Goal: Task Accomplishment & Management: Manage account settings

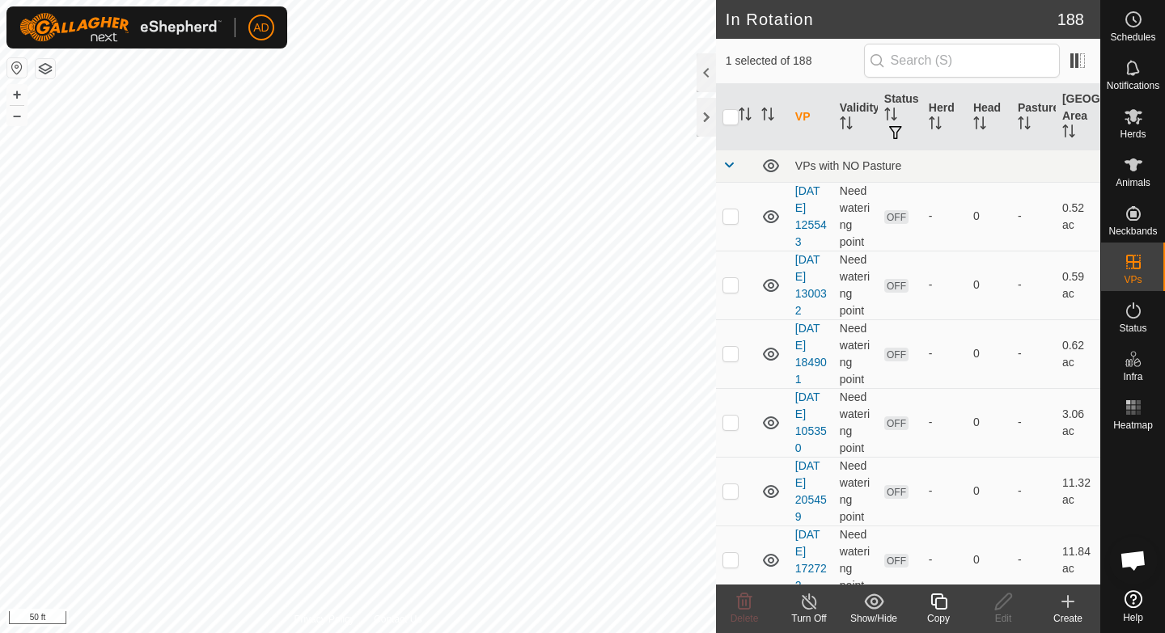
click at [944, 616] on div "Copy" at bounding box center [938, 619] width 65 height 15
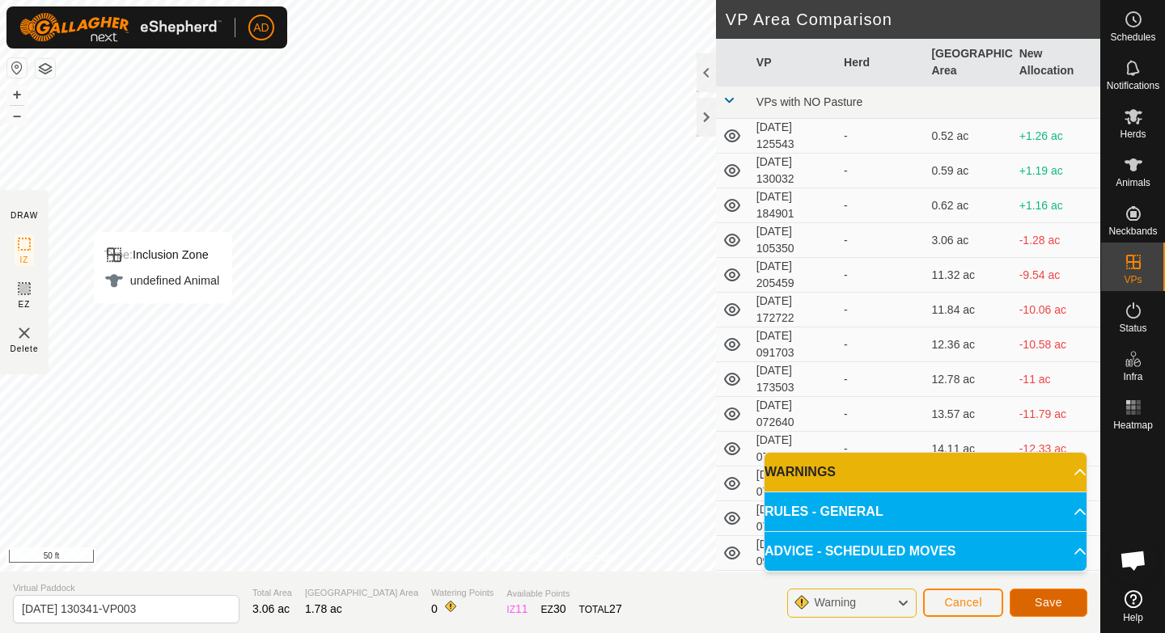
click at [1043, 604] on span "Save" at bounding box center [1049, 602] width 28 height 13
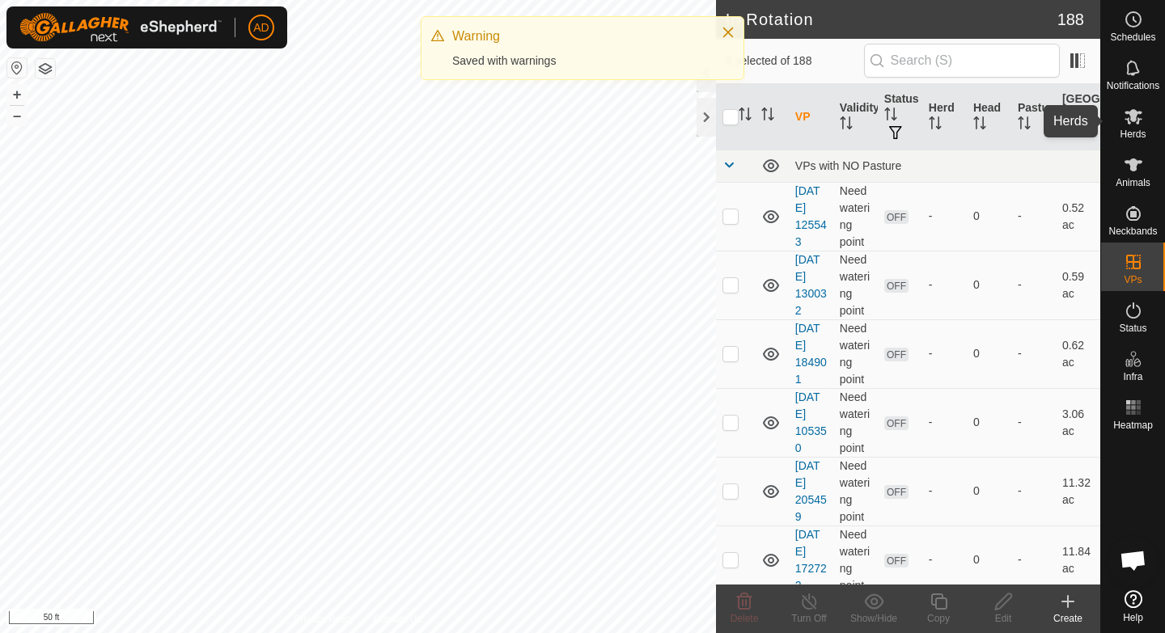
click at [1142, 113] on es-mob-svg-icon at bounding box center [1133, 117] width 29 height 26
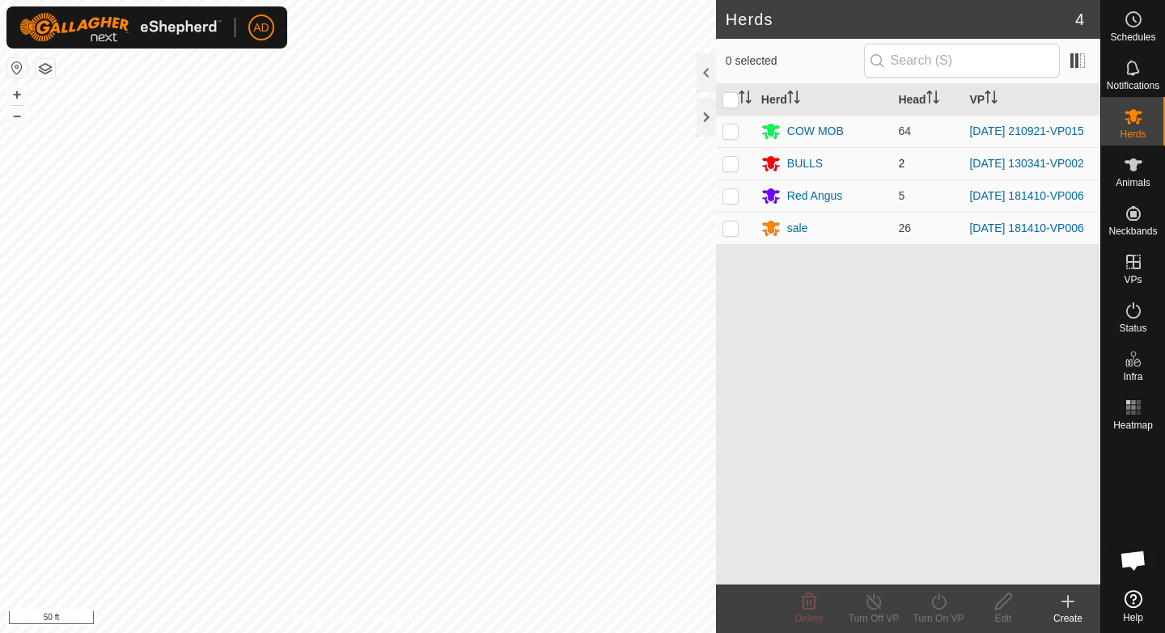
click at [727, 163] on p-checkbox at bounding box center [730, 163] width 16 height 13
checkbox input "true"
click at [937, 604] on icon at bounding box center [939, 601] width 20 height 19
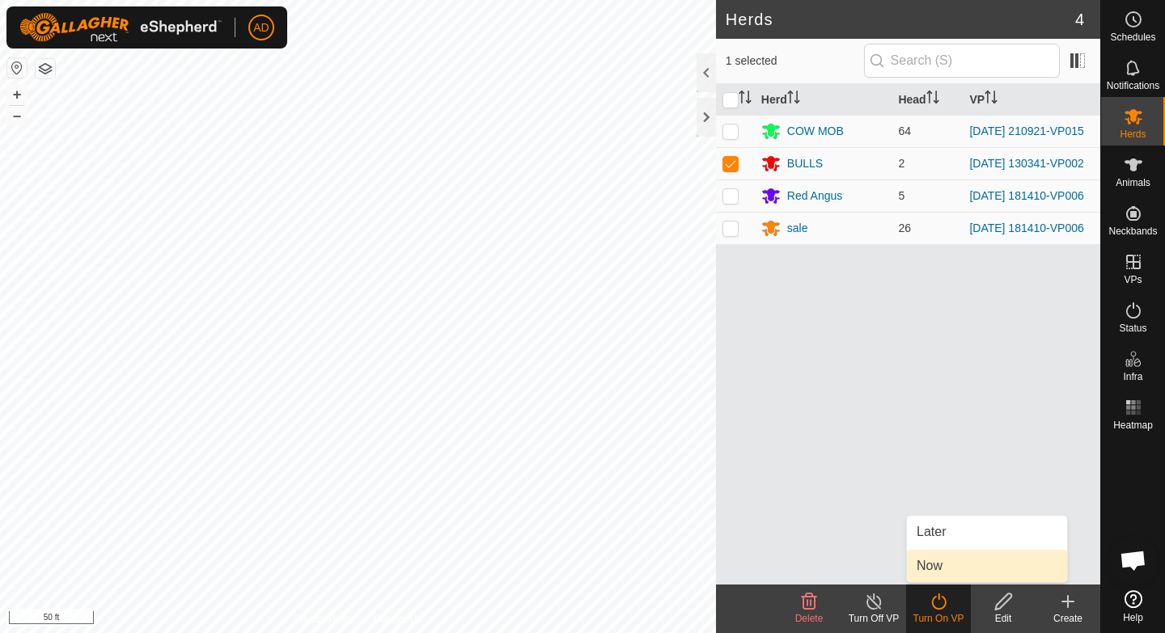
click at [936, 560] on link "Now" at bounding box center [987, 566] width 160 height 32
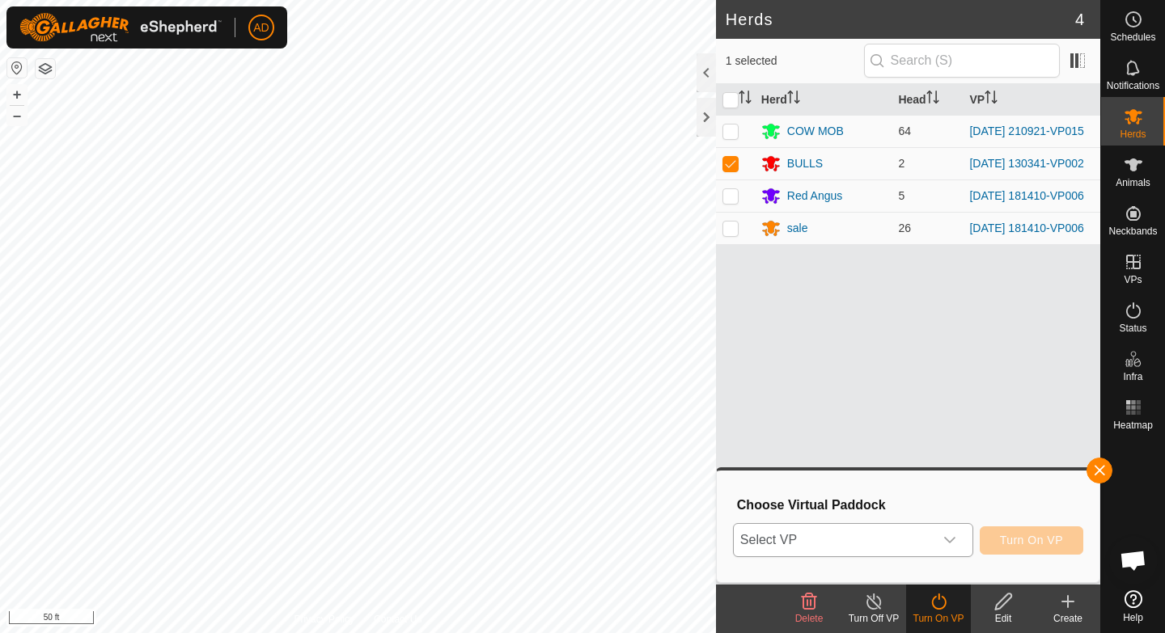
click at [875, 532] on span "Select VP" at bounding box center [834, 540] width 200 height 32
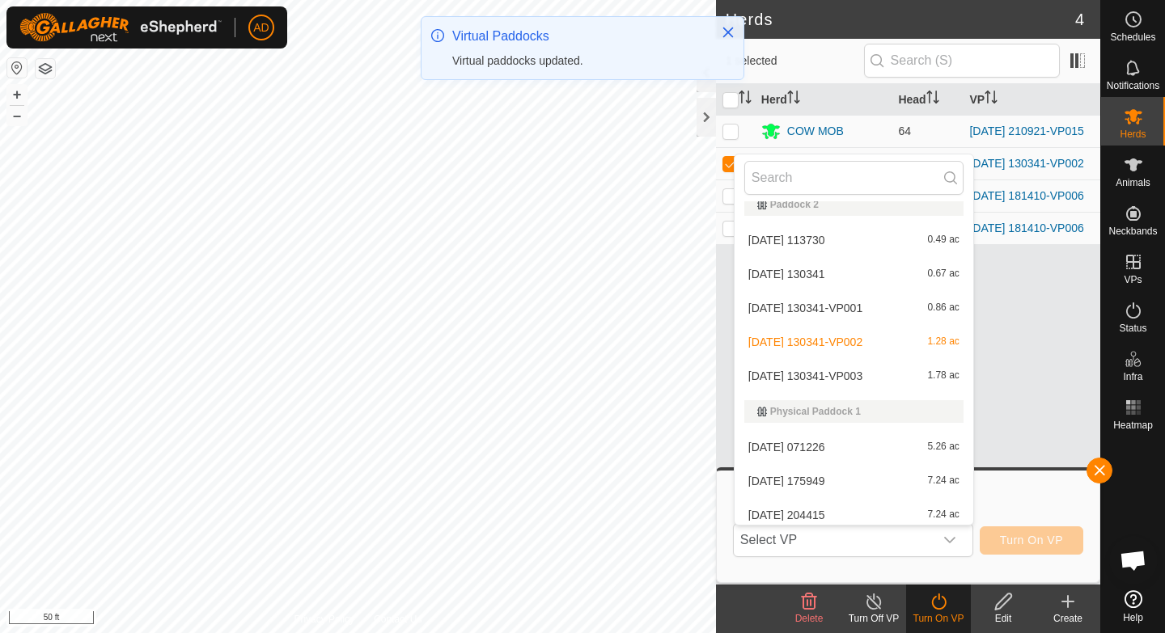
scroll to position [3514, 0]
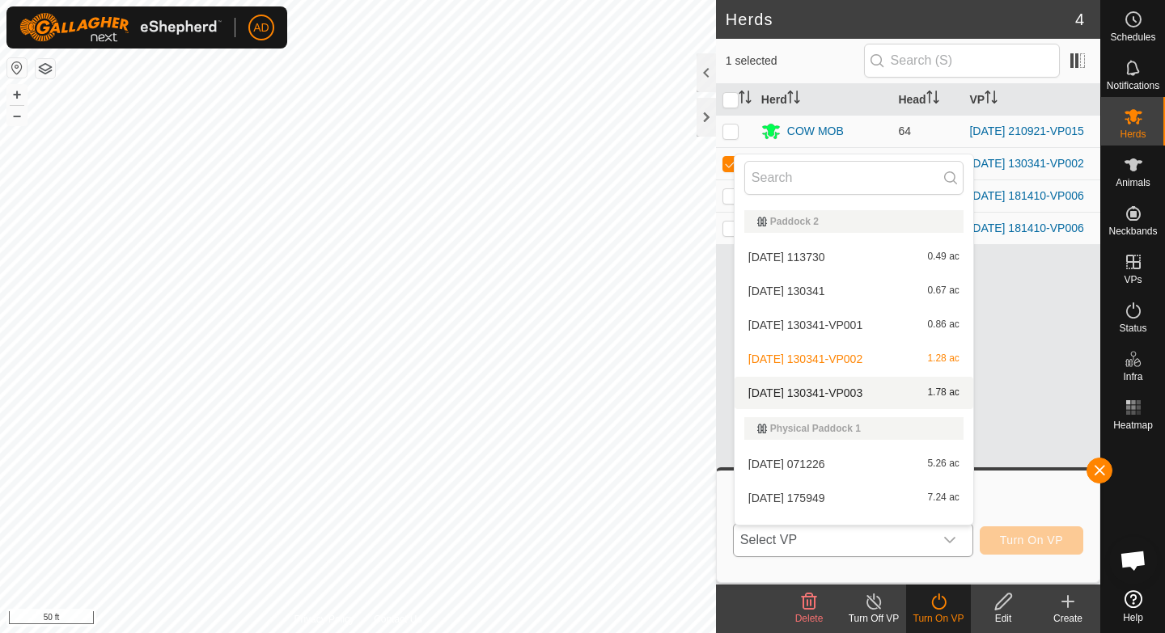
click at [783, 390] on li "[DATE] 130341-VP003 1.78 ac" at bounding box center [854, 393] width 239 height 32
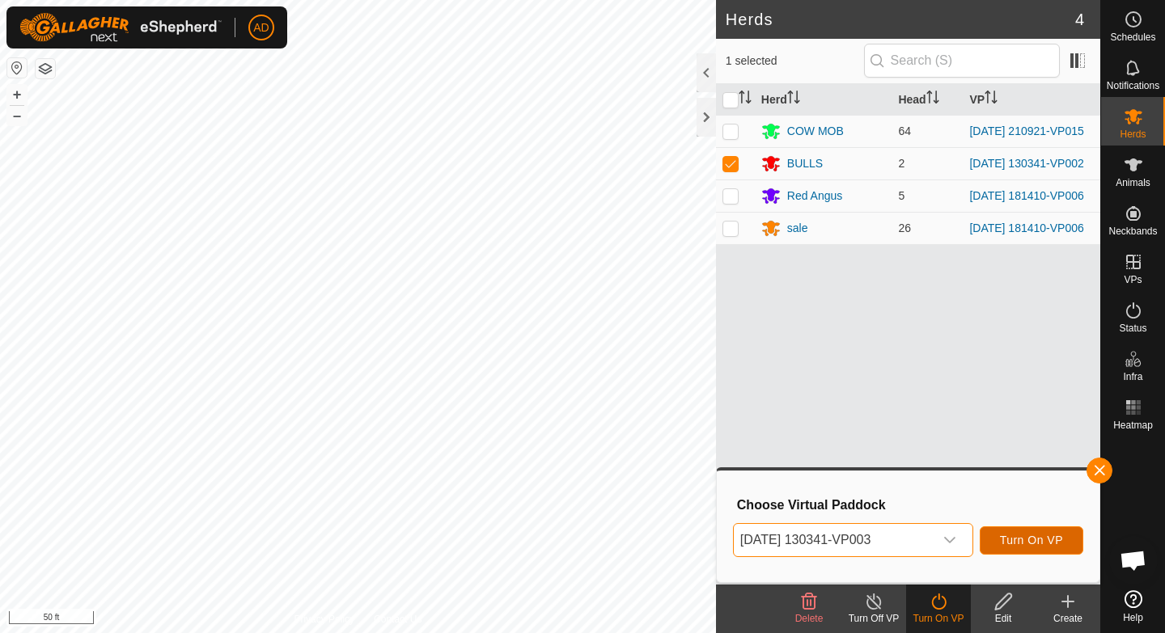
click at [1023, 543] on span "Turn On VP" at bounding box center [1031, 540] width 63 height 13
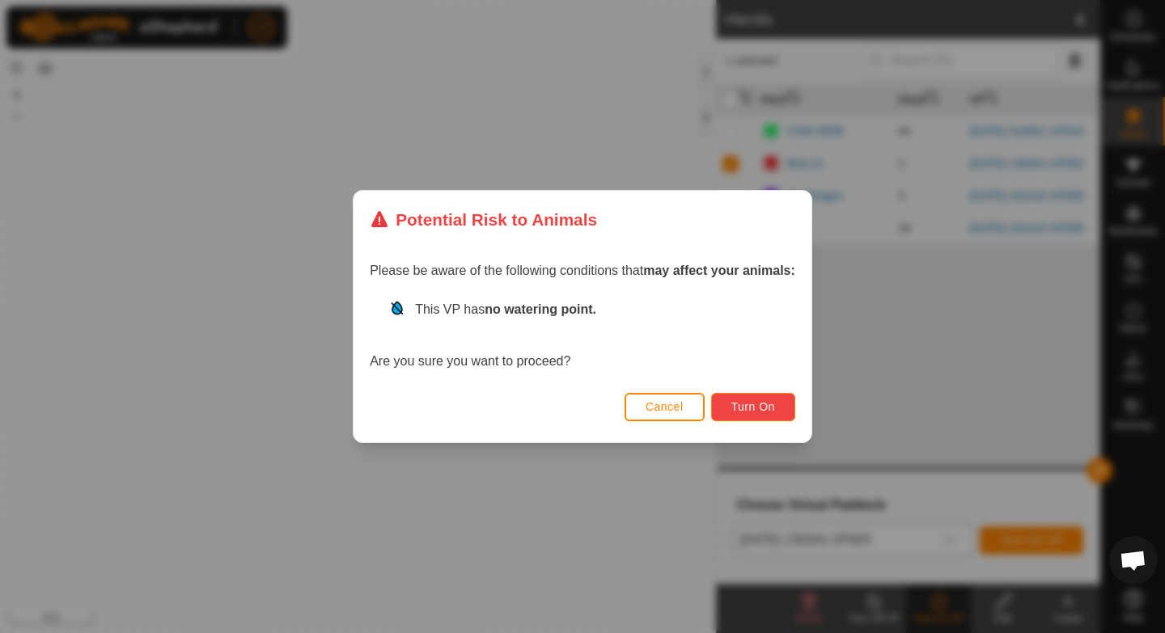
click at [731, 416] on button "Turn On" at bounding box center [753, 407] width 84 height 28
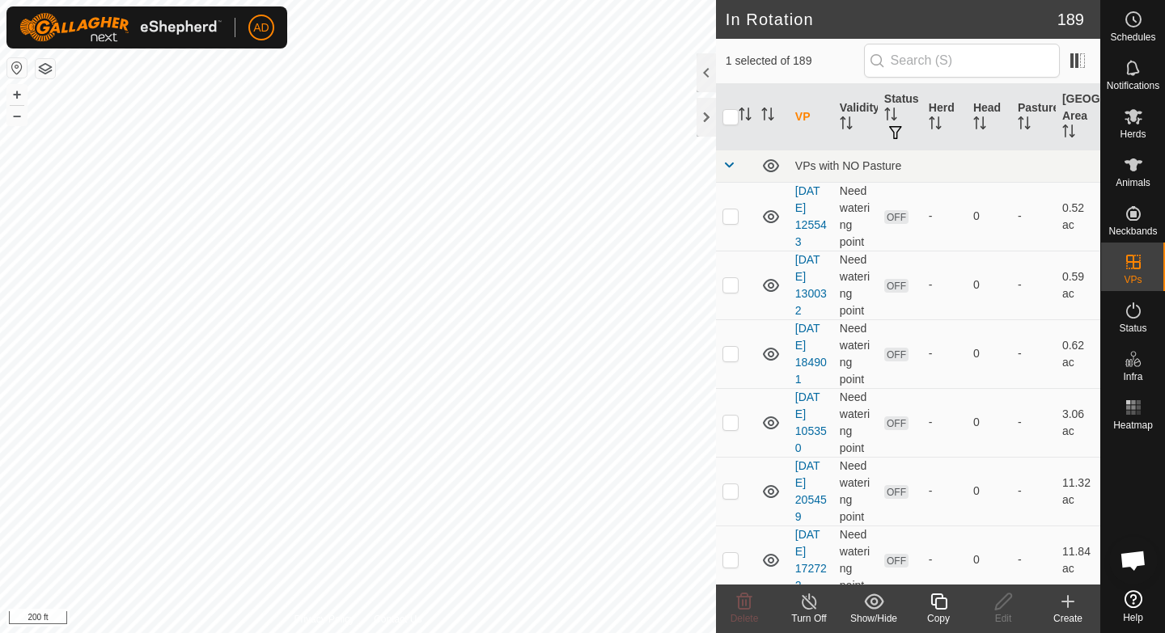
click at [938, 600] on icon at bounding box center [939, 601] width 20 height 19
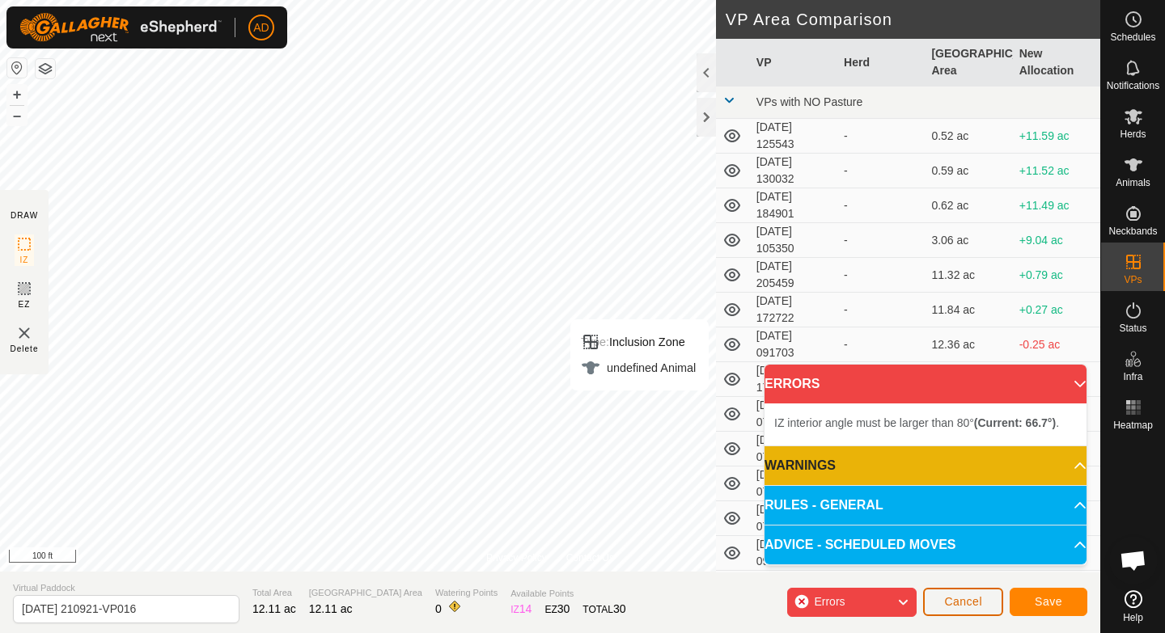
click at [962, 608] on button "Cancel" at bounding box center [963, 602] width 80 height 28
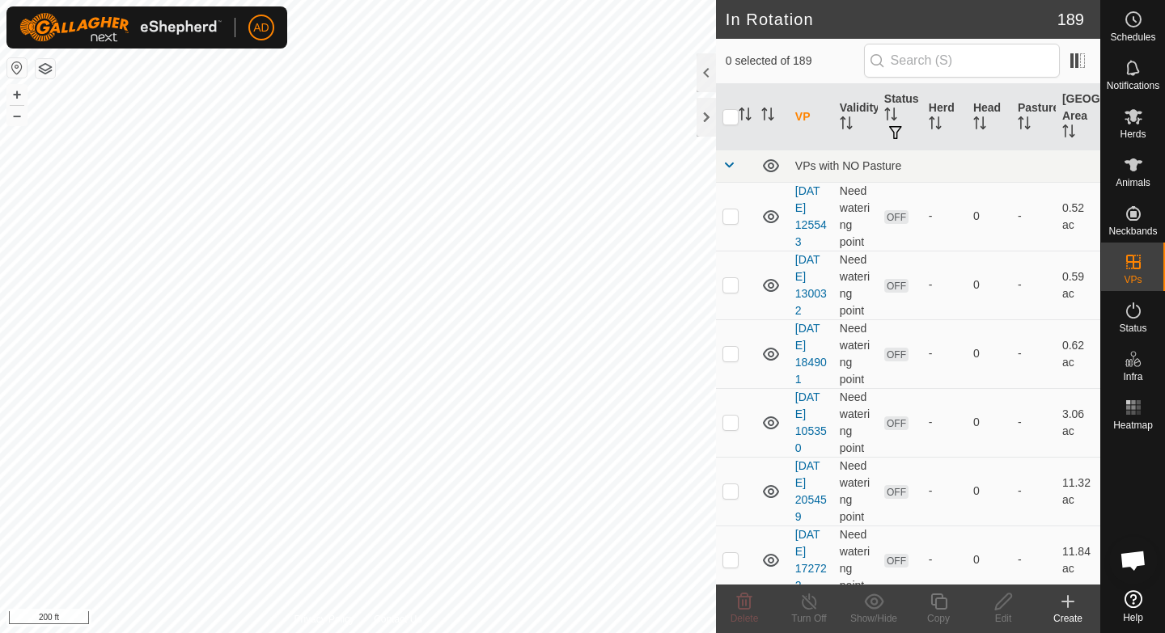
checkbox input "true"
click at [941, 616] on div "Copy" at bounding box center [938, 619] width 65 height 15
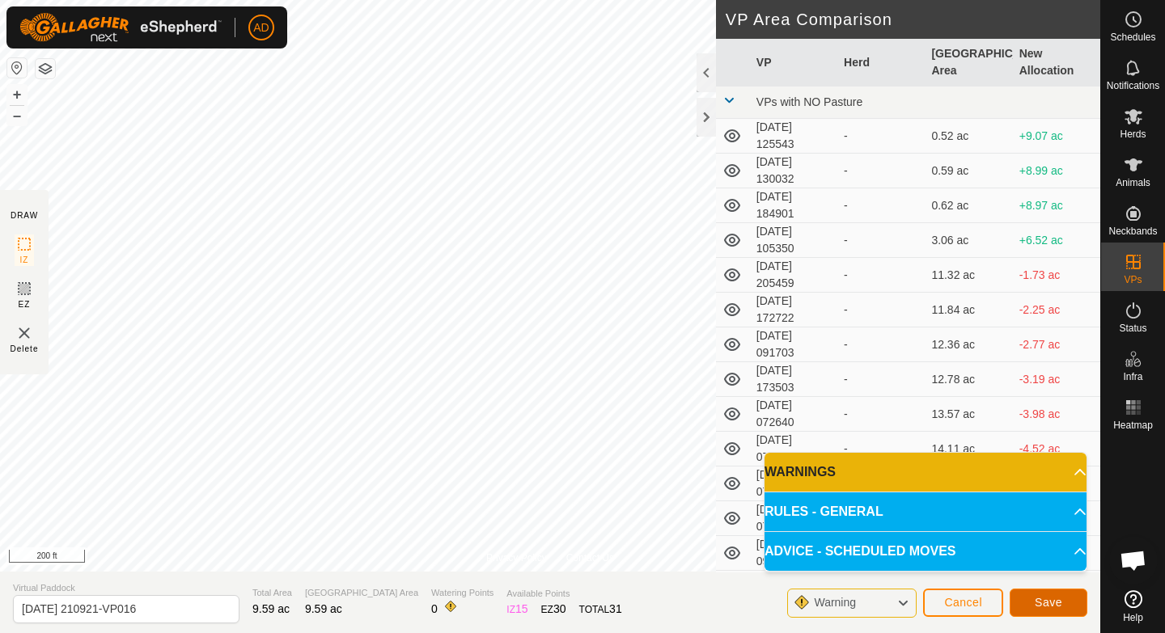
click at [1069, 608] on button "Save" at bounding box center [1049, 603] width 78 height 28
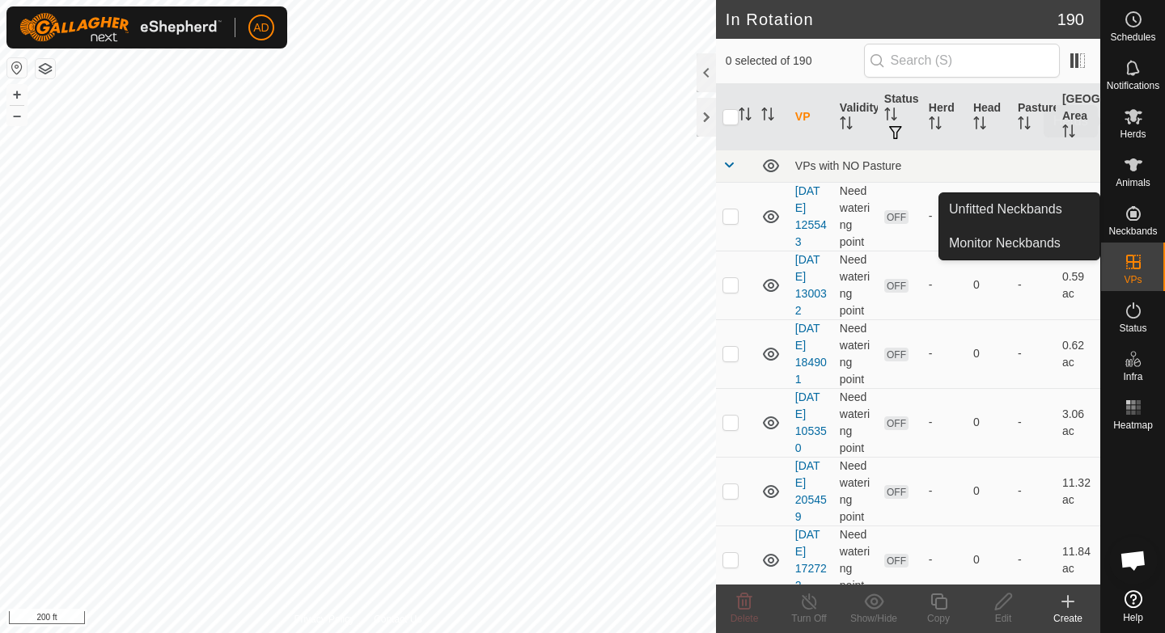
click at [1140, 128] on es-mob-svg-icon at bounding box center [1133, 117] width 29 height 26
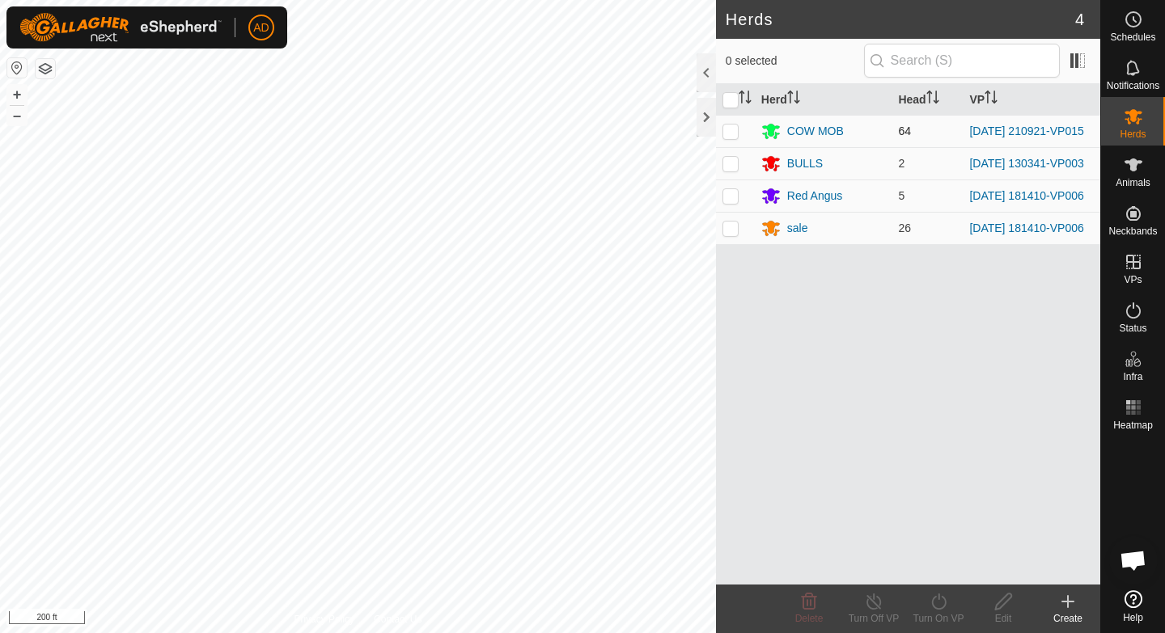
click at [731, 129] on p-checkbox at bounding box center [730, 131] width 16 height 13
checkbox input "true"
click at [953, 604] on turn-on-svg-icon at bounding box center [938, 601] width 65 height 19
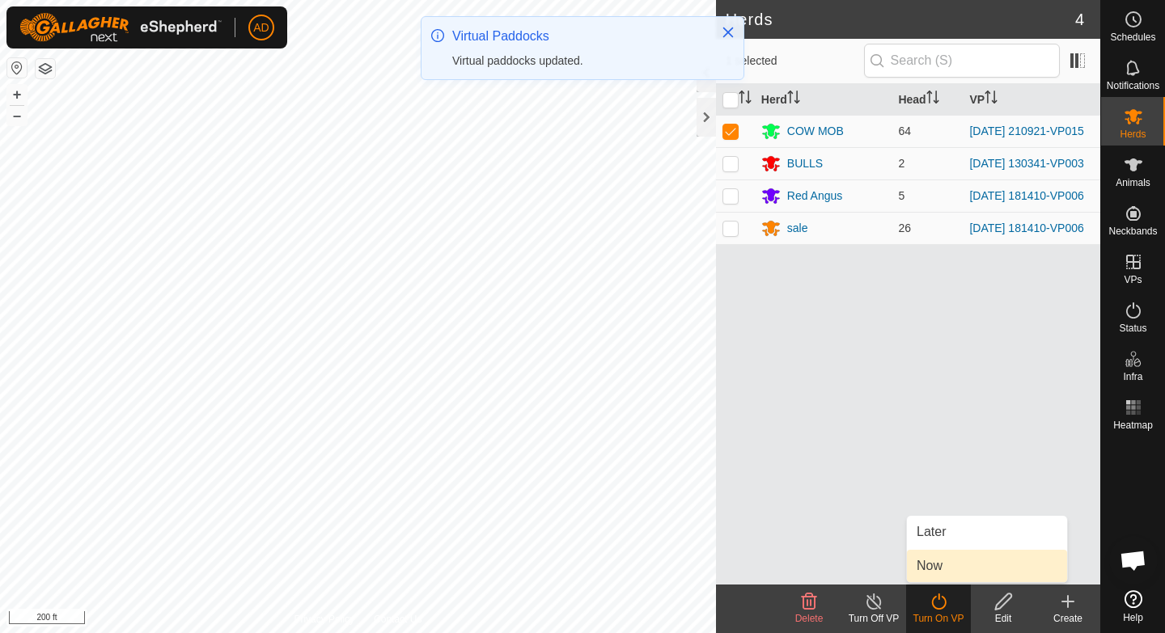
click at [949, 570] on link "Now" at bounding box center [987, 566] width 160 height 32
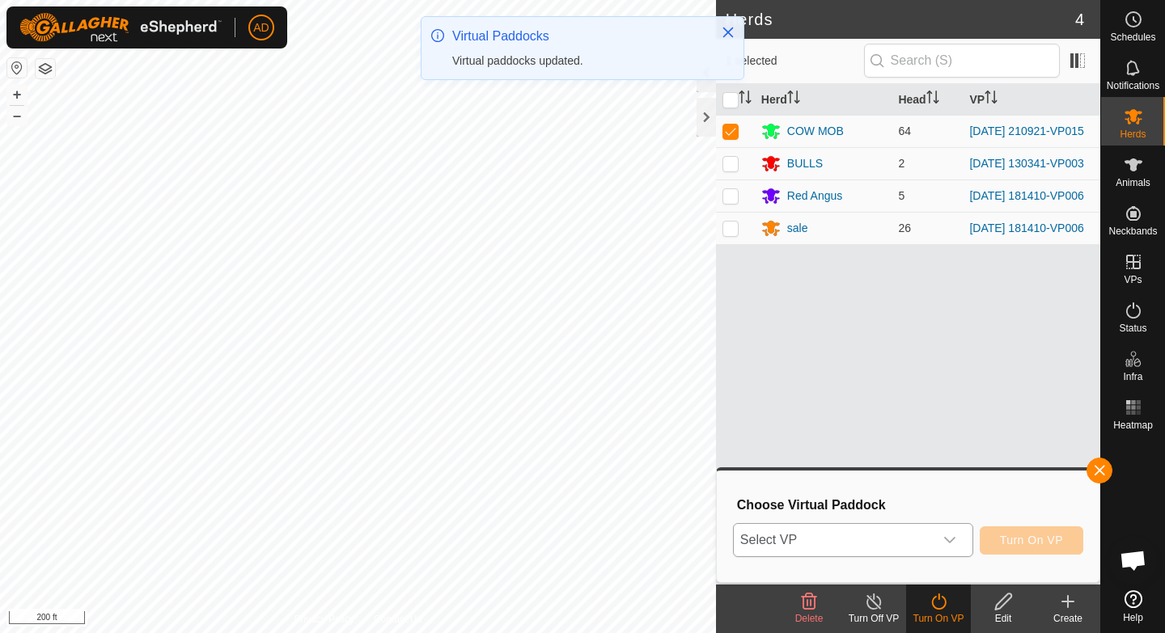
click at [869, 536] on span "Select VP" at bounding box center [834, 540] width 200 height 32
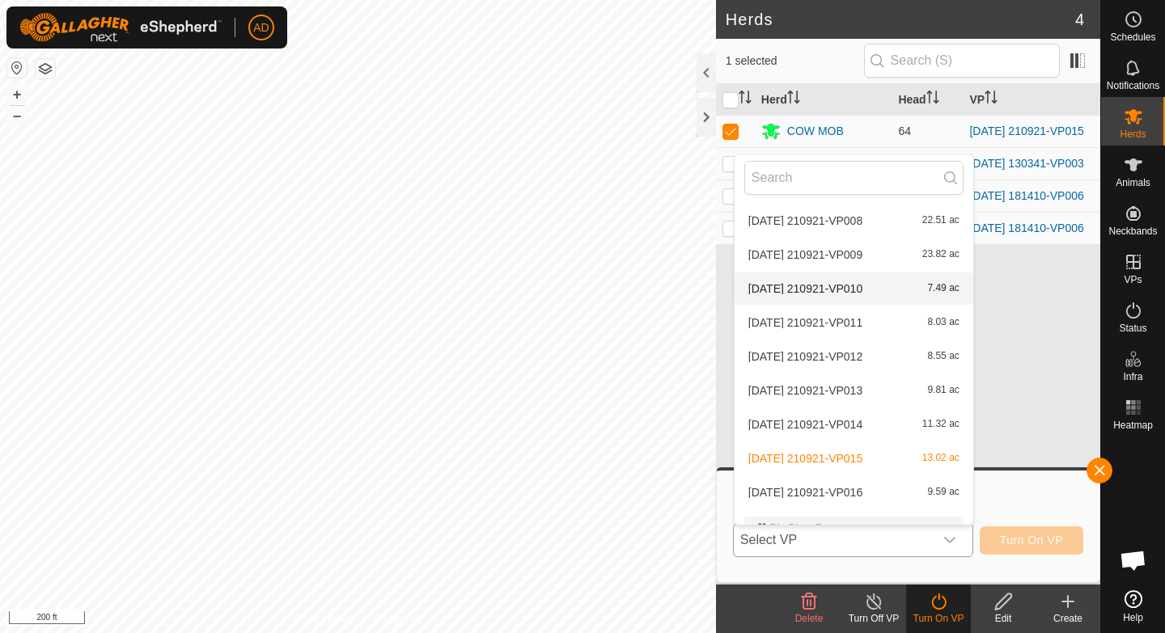
scroll to position [1070, 0]
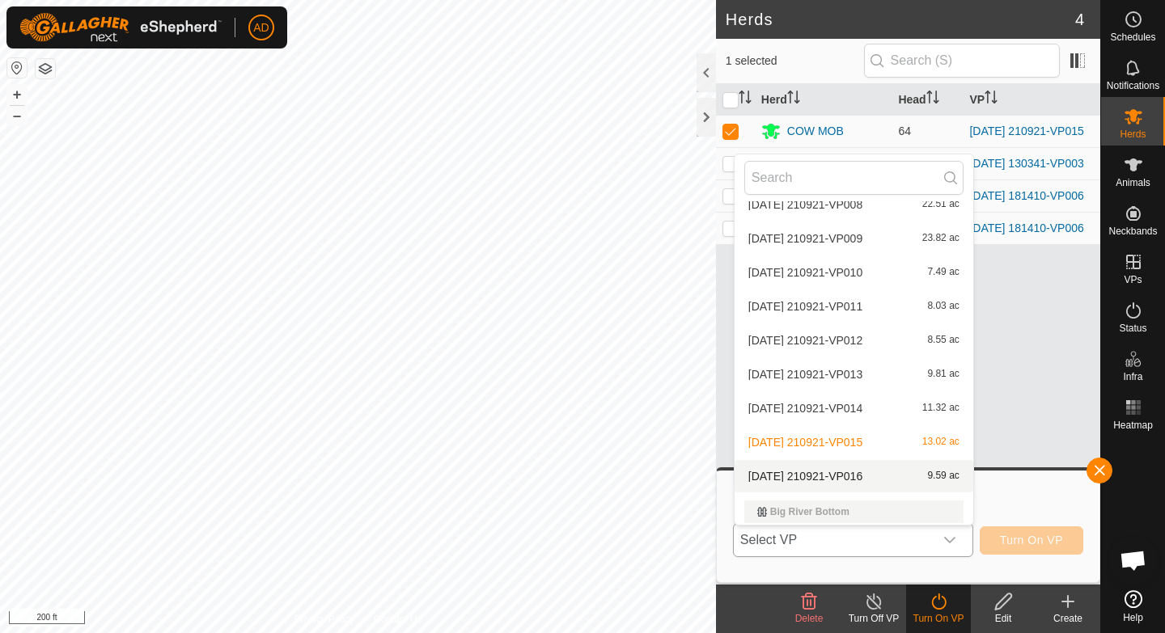
click at [801, 472] on li "[DATE] 210921-VP016 9.59 ac" at bounding box center [854, 476] width 239 height 32
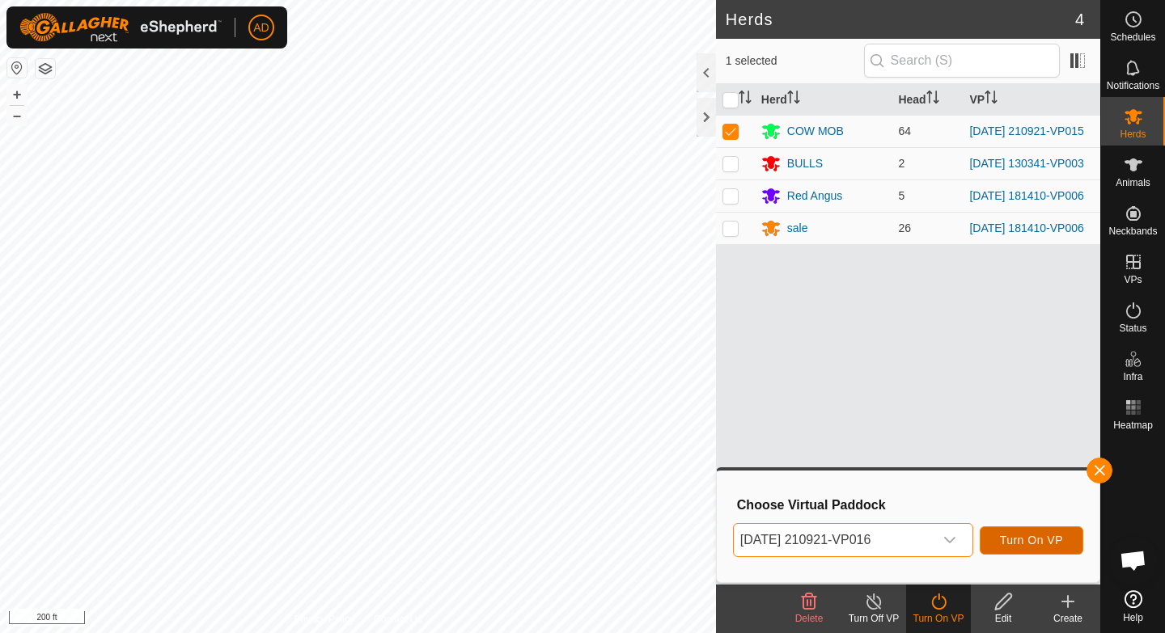
click at [1051, 548] on button "Turn On VP" at bounding box center [1032, 541] width 104 height 28
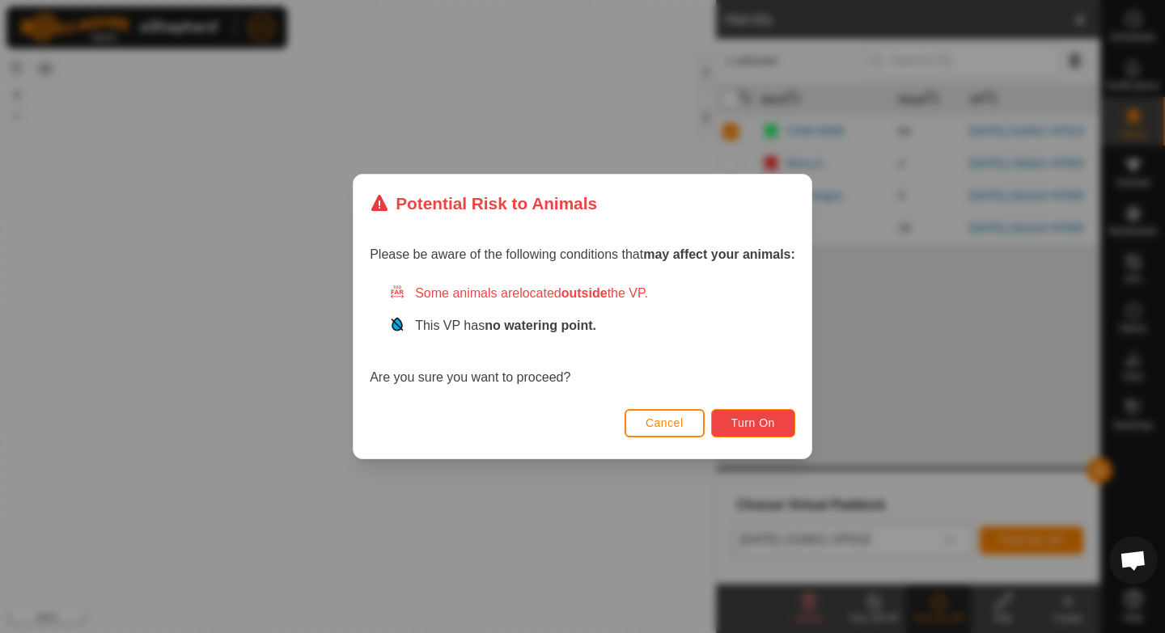
click at [757, 428] on span "Turn On" at bounding box center [753, 423] width 44 height 13
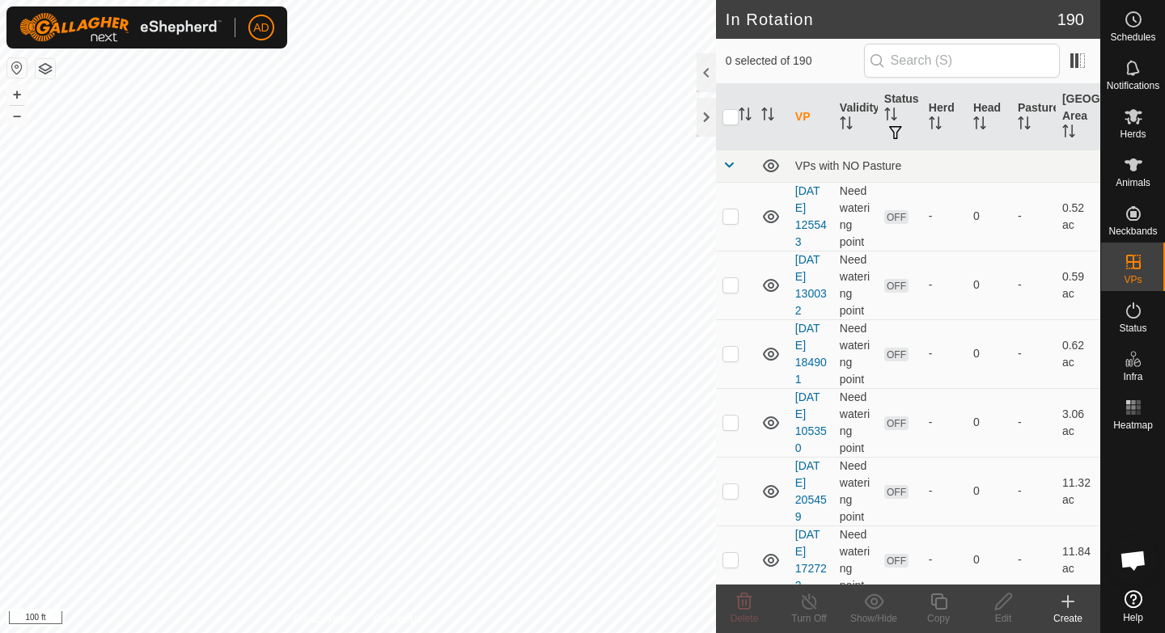
click at [1070, 604] on icon at bounding box center [1067, 601] width 19 height 19
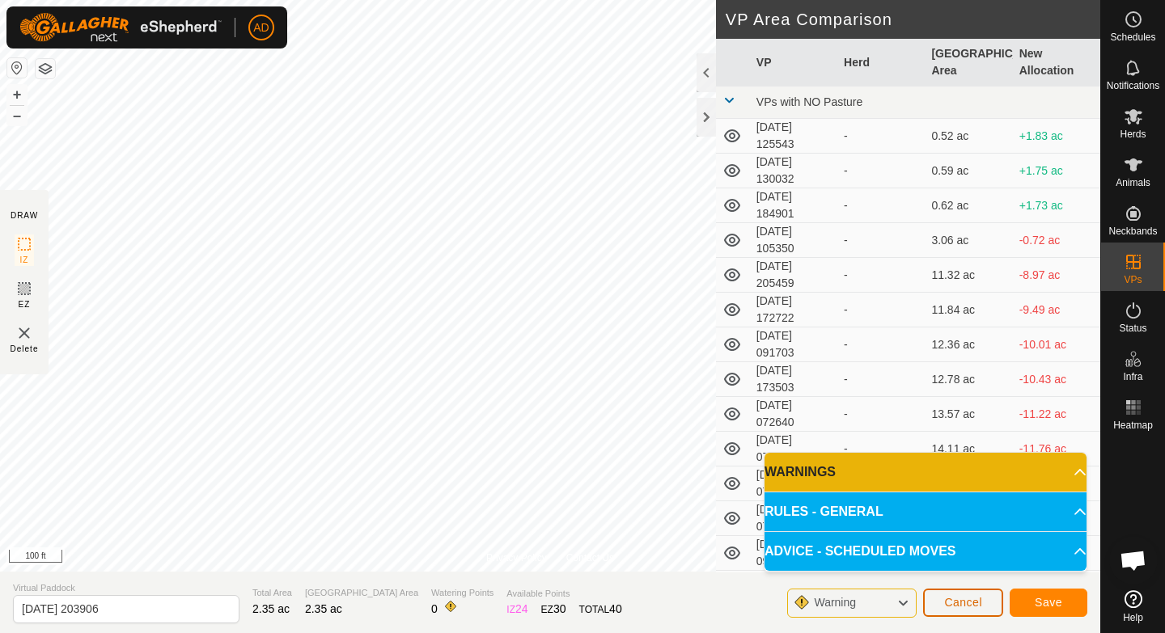
click at [961, 598] on span "Cancel" at bounding box center [963, 602] width 38 height 13
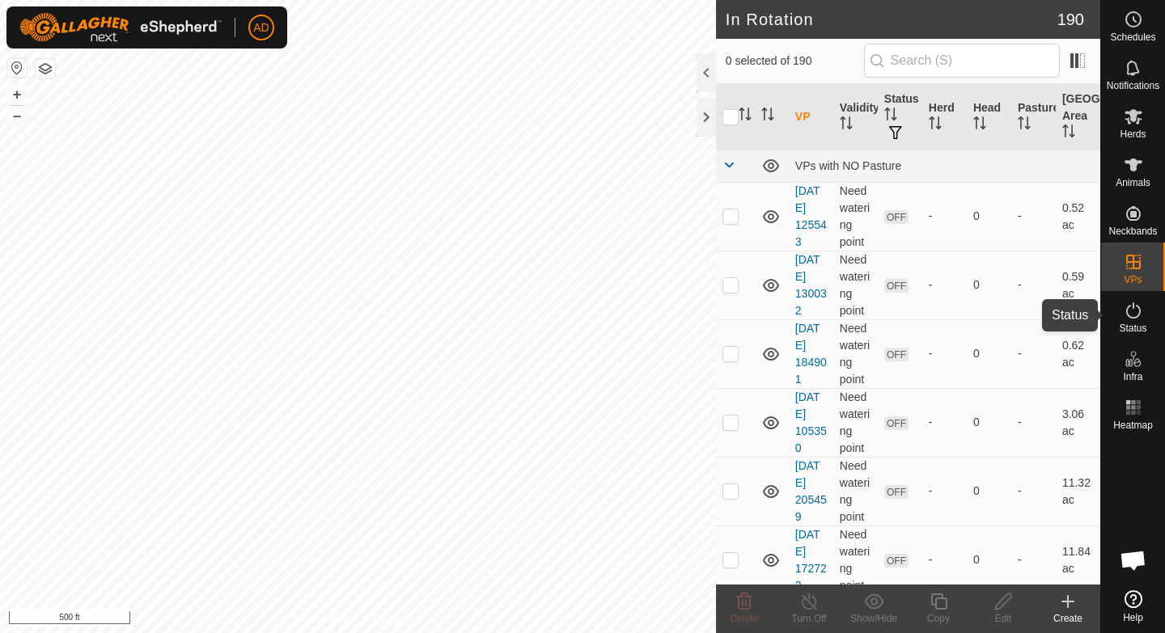
click at [1145, 313] on es-activation-svg-icon at bounding box center [1133, 311] width 29 height 26
click at [1144, 314] on es-activation-svg-icon at bounding box center [1133, 311] width 29 height 26
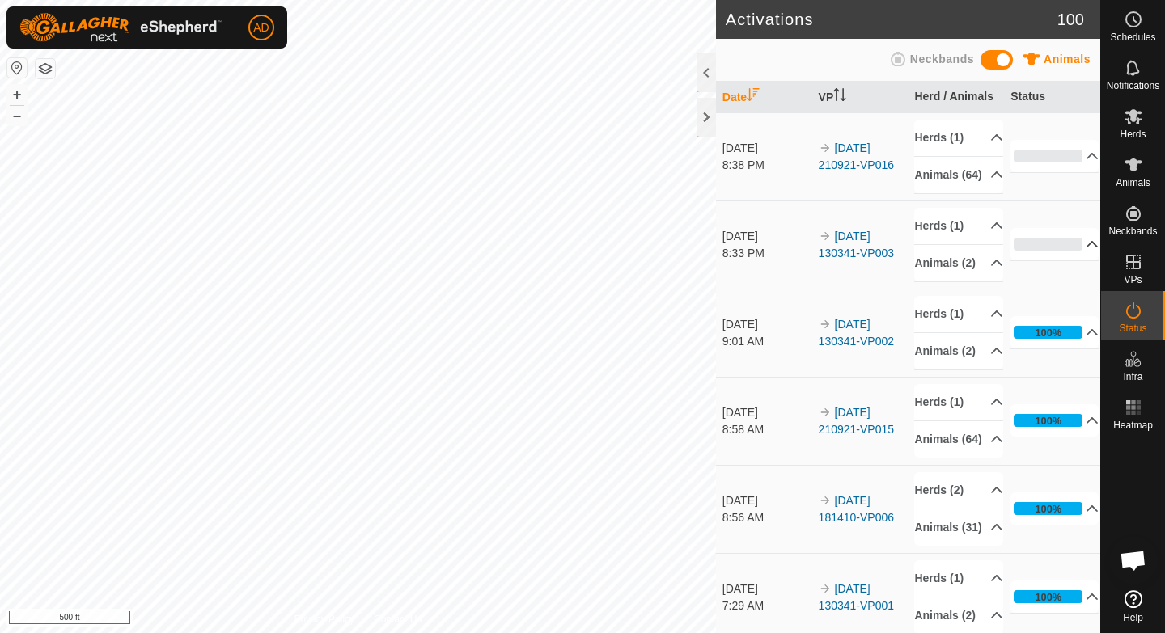
click at [1074, 261] on p-accordion-header "0%" at bounding box center [1054, 244] width 88 height 32
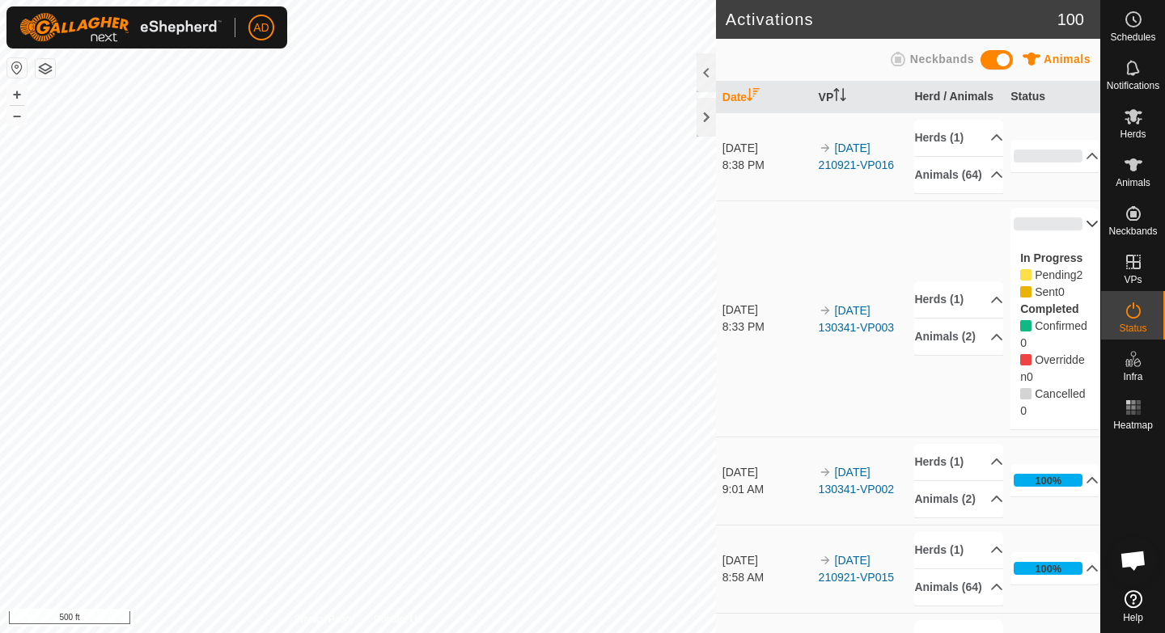
click at [1068, 240] on p-accordion-header "0%" at bounding box center [1054, 224] width 88 height 32
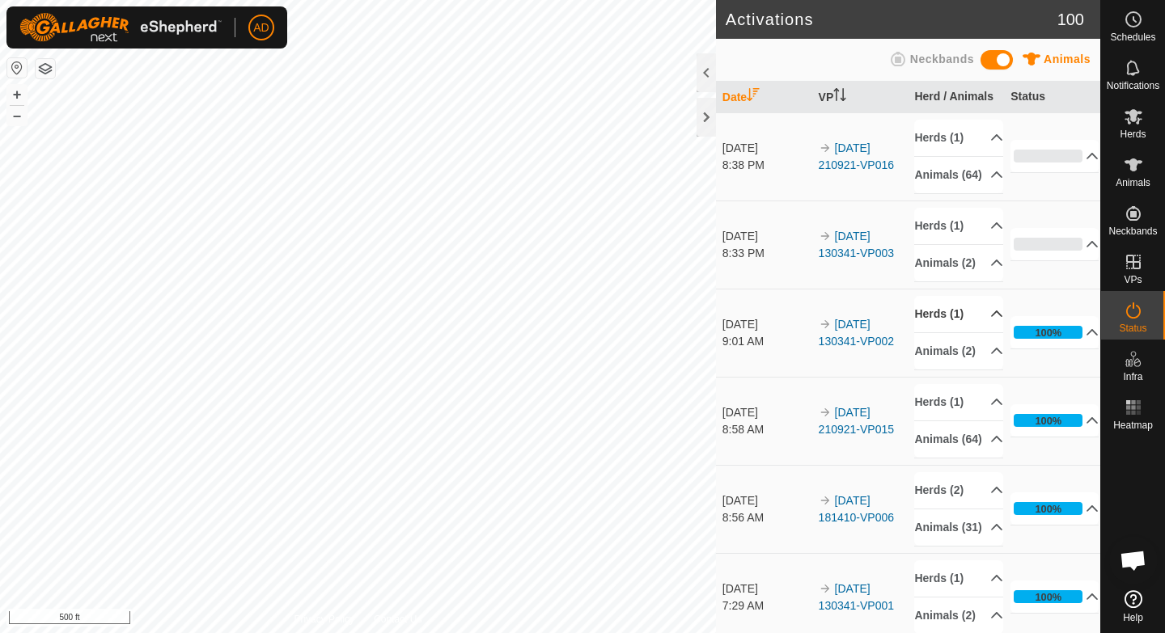
click at [938, 333] on p-accordion-header "Herds (1)" at bounding box center [958, 314] width 88 height 36
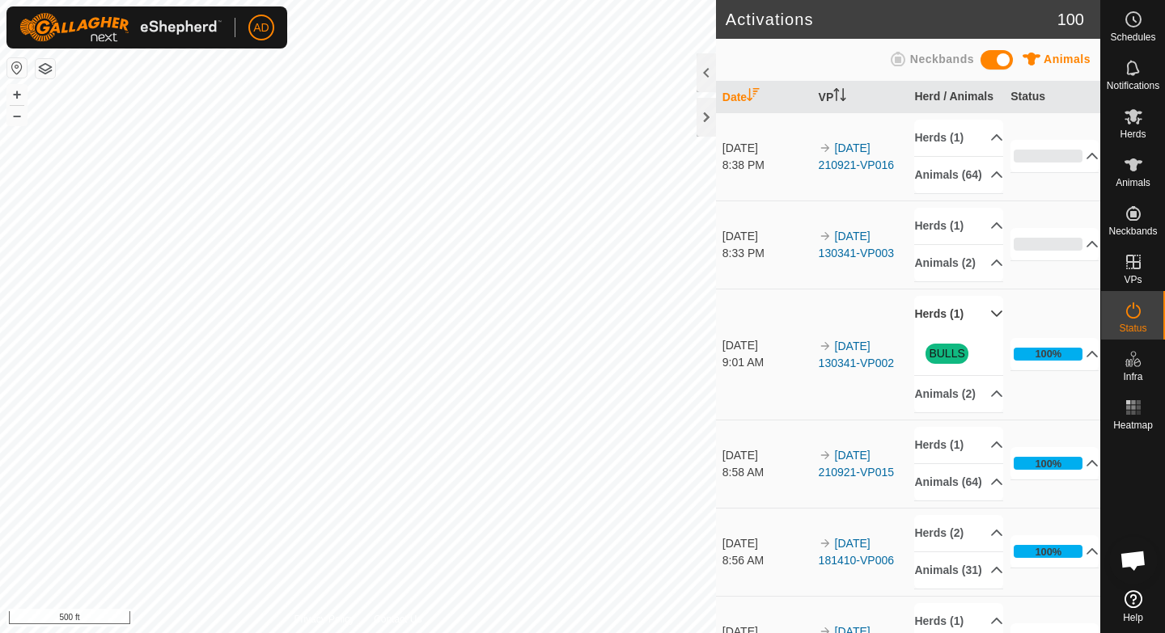
click at [947, 333] on p-accordion-header "Herds (1)" at bounding box center [958, 314] width 88 height 36
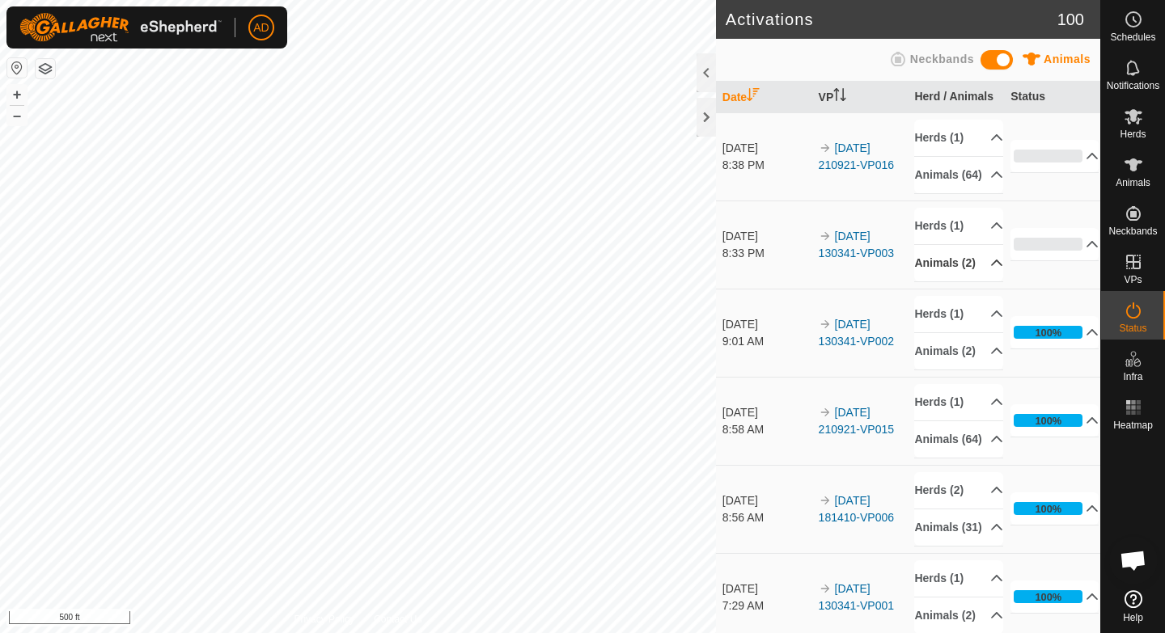
click at [951, 282] on p-accordion-header "Animals (2)" at bounding box center [958, 263] width 88 height 36
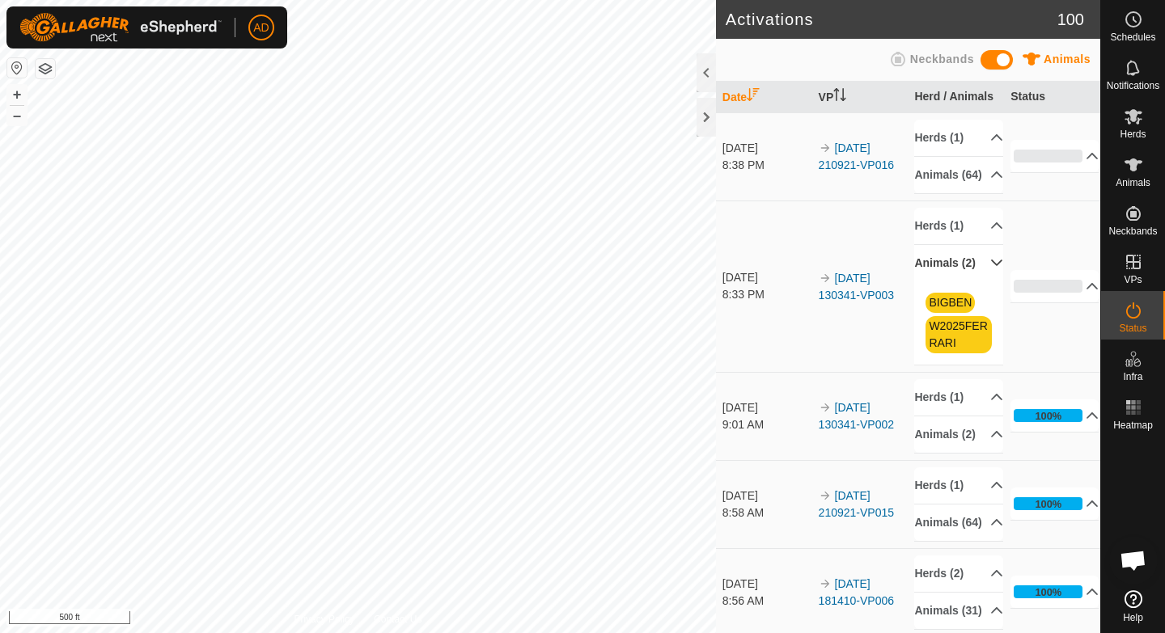
click at [951, 282] on p-accordion-header "Animals (2)" at bounding box center [958, 263] width 88 height 36
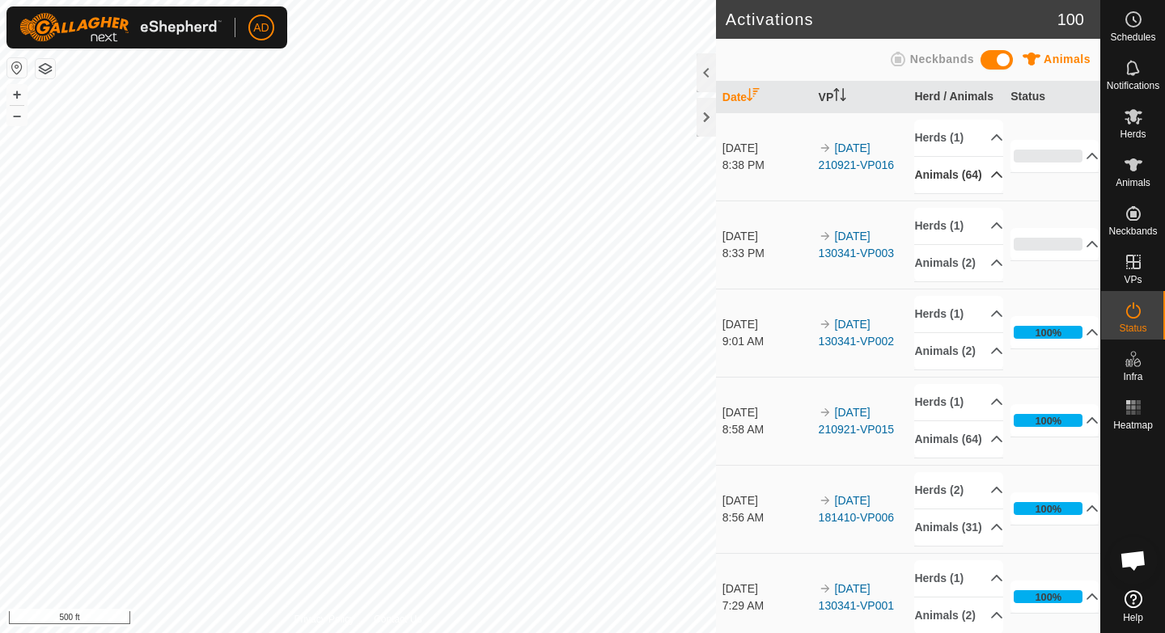
click at [963, 187] on p-accordion-header "Animals (64)" at bounding box center [958, 175] width 88 height 36
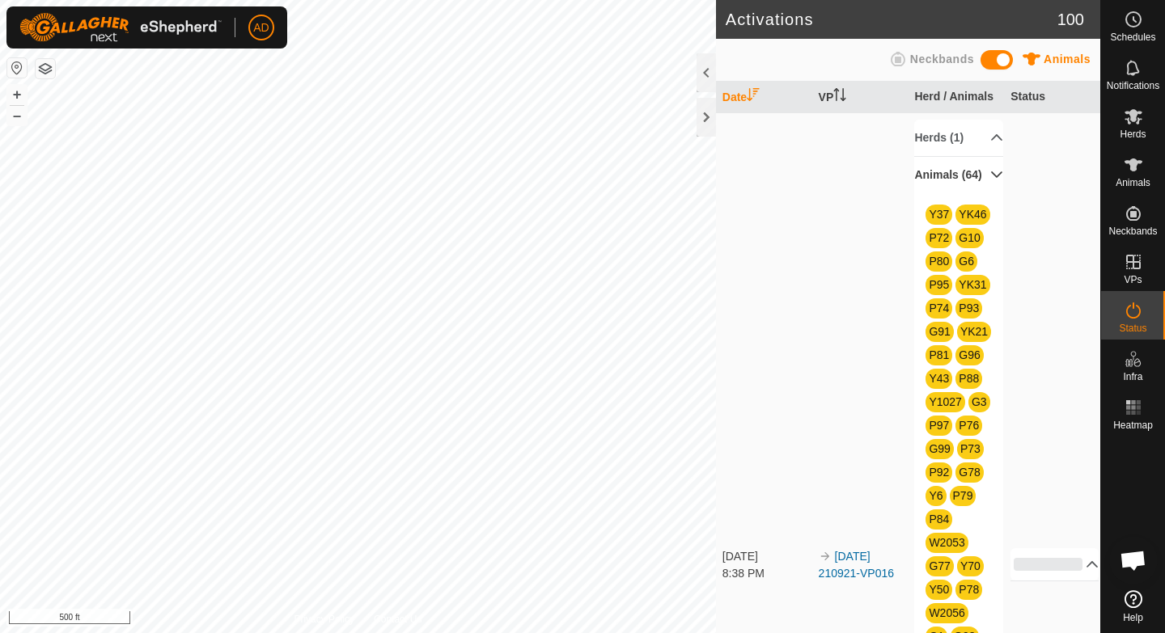
click at [963, 185] on p-accordion-header "Animals (64)" at bounding box center [958, 175] width 88 height 36
